Goal: Transaction & Acquisition: Purchase product/service

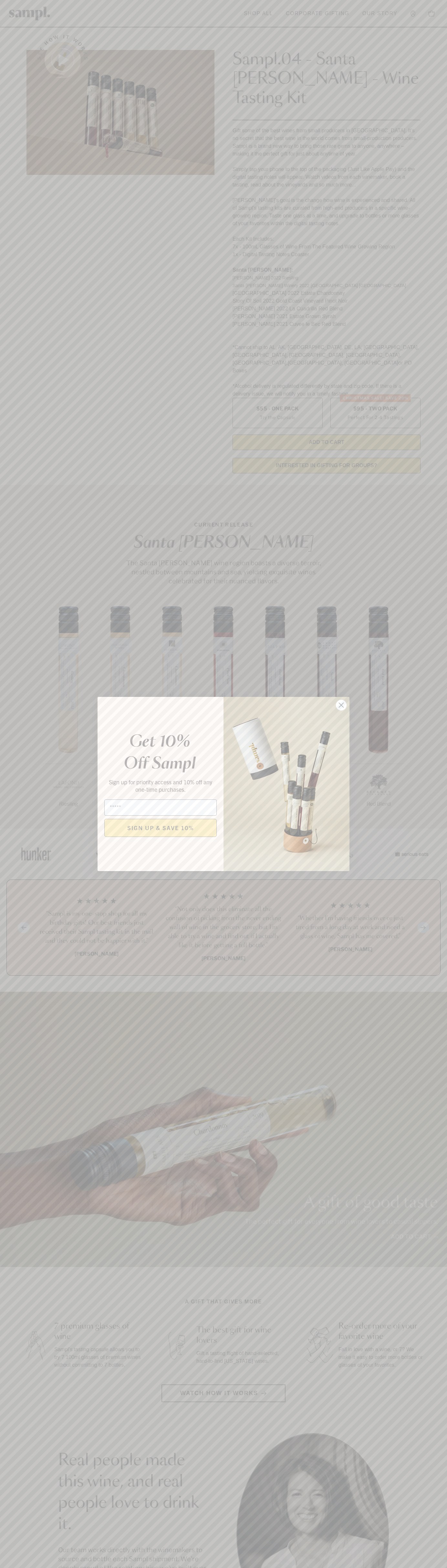
click at [341, 705] on icon "Close dialog" at bounding box center [341, 705] width 4 height 4
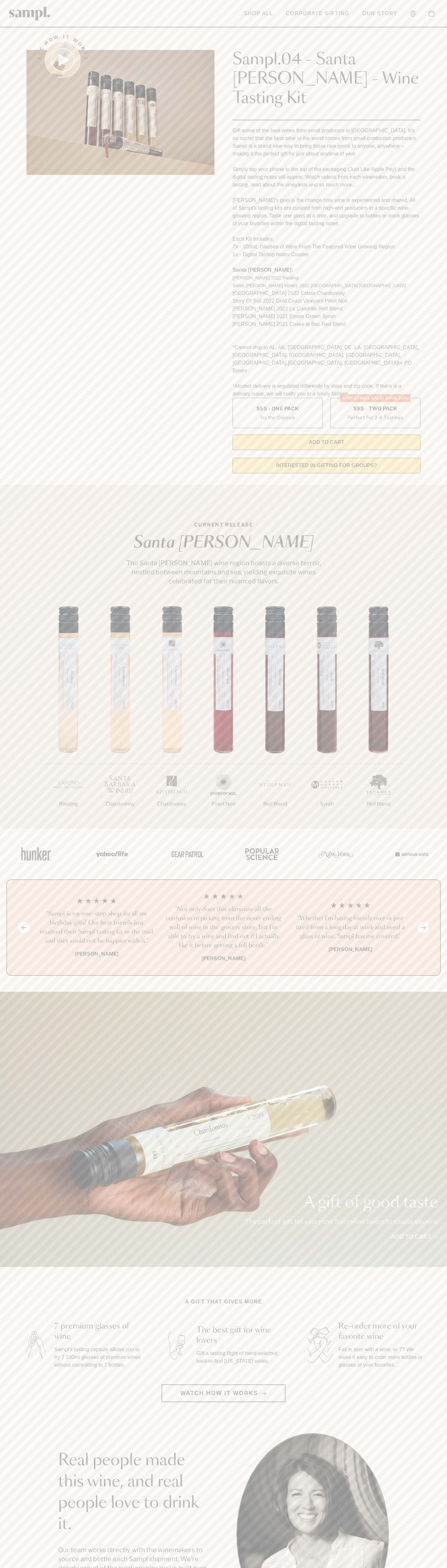
click at [212, 9] on header "Toggle navigation menu Shop All Corporate Gifting Our Story Account Story Shop …" at bounding box center [224, 13] width 447 height 27
click at [429, 1484] on section "Real people made this wine, and real people love to drink it. Our team works di…" at bounding box center [224, 1533] width 447 height 201
click at [120, 1567] on html "Skip to main content Toggle navigation menu Shop All Corporate Gifting Our Stor…" at bounding box center [224, 1304] width 447 height 2608
click at [13, 223] on section "See how it works Sampl.04 - Santa [PERSON_NAME] - Wine Tasting Kit Gift some of…" at bounding box center [224, 252] width 447 height 453
click at [375, 398] on label "Christmas SALE! Save 20% $95 - Two Pack Perfect For 2-4 Tastings" at bounding box center [375, 413] width 90 height 30
